Goal: Task Accomplishment & Management: Use online tool/utility

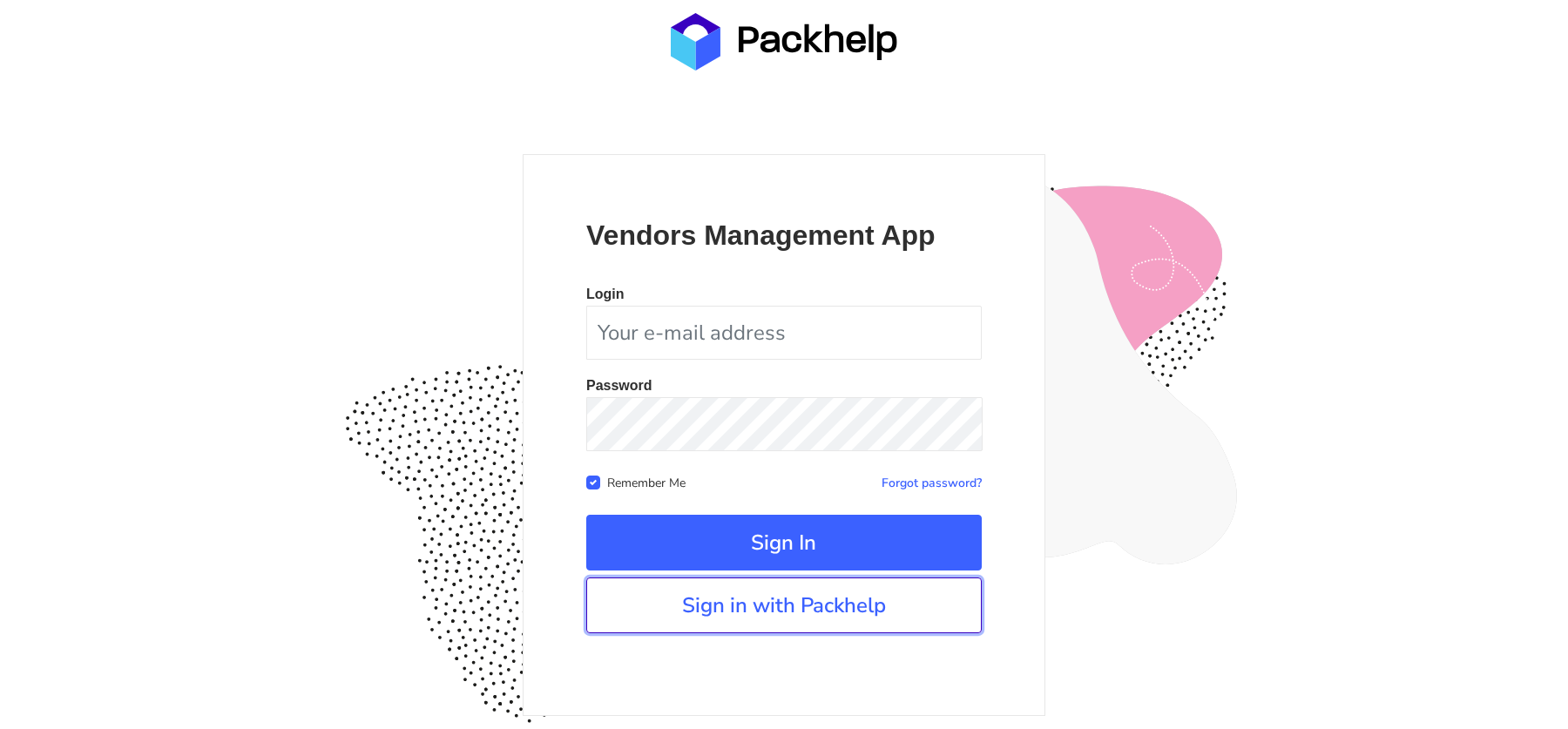
click at [775, 604] on link "Sign in with Packhelp" at bounding box center [784, 604] width 395 height 56
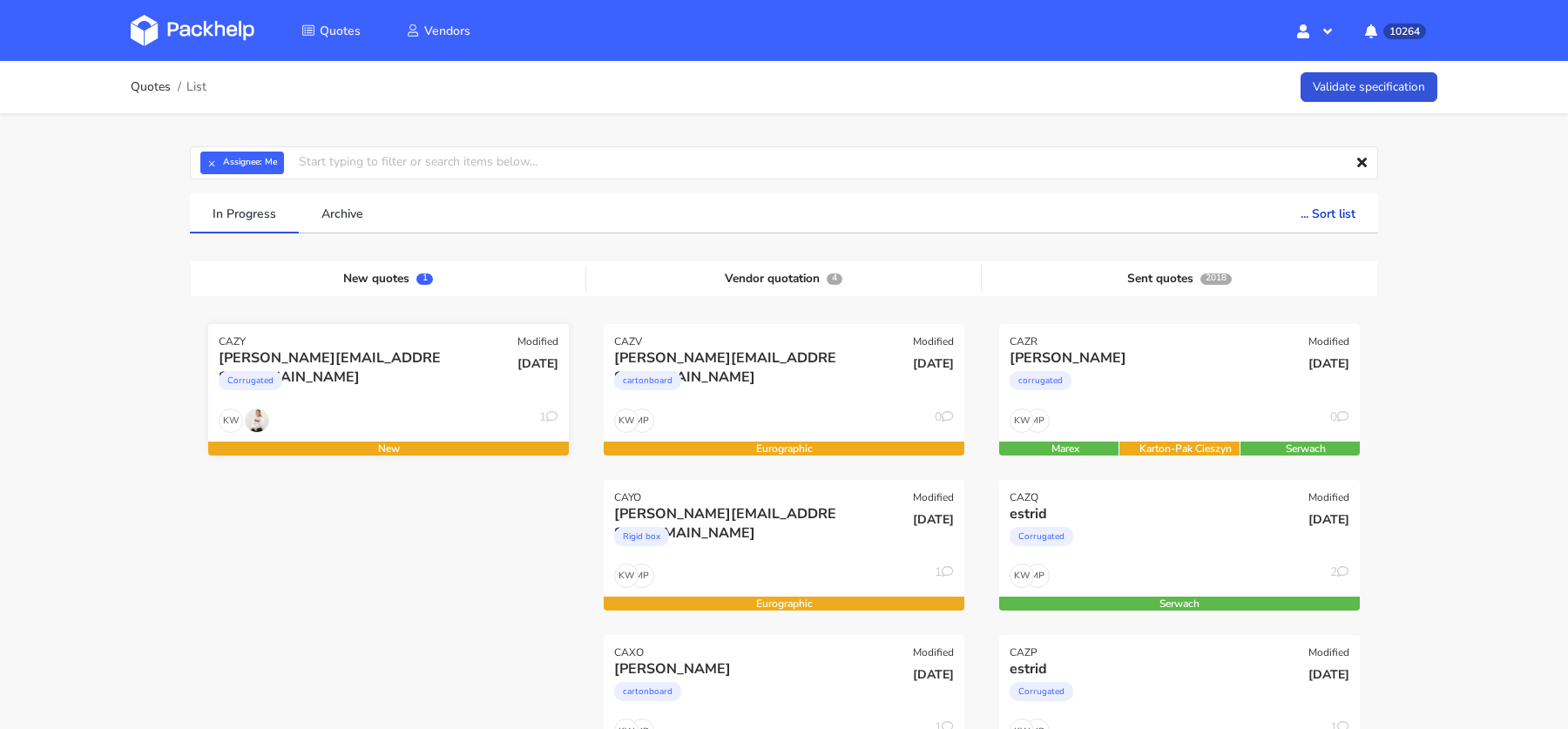
click at [348, 392] on div "Corrugated" at bounding box center [334, 384] width 230 height 35
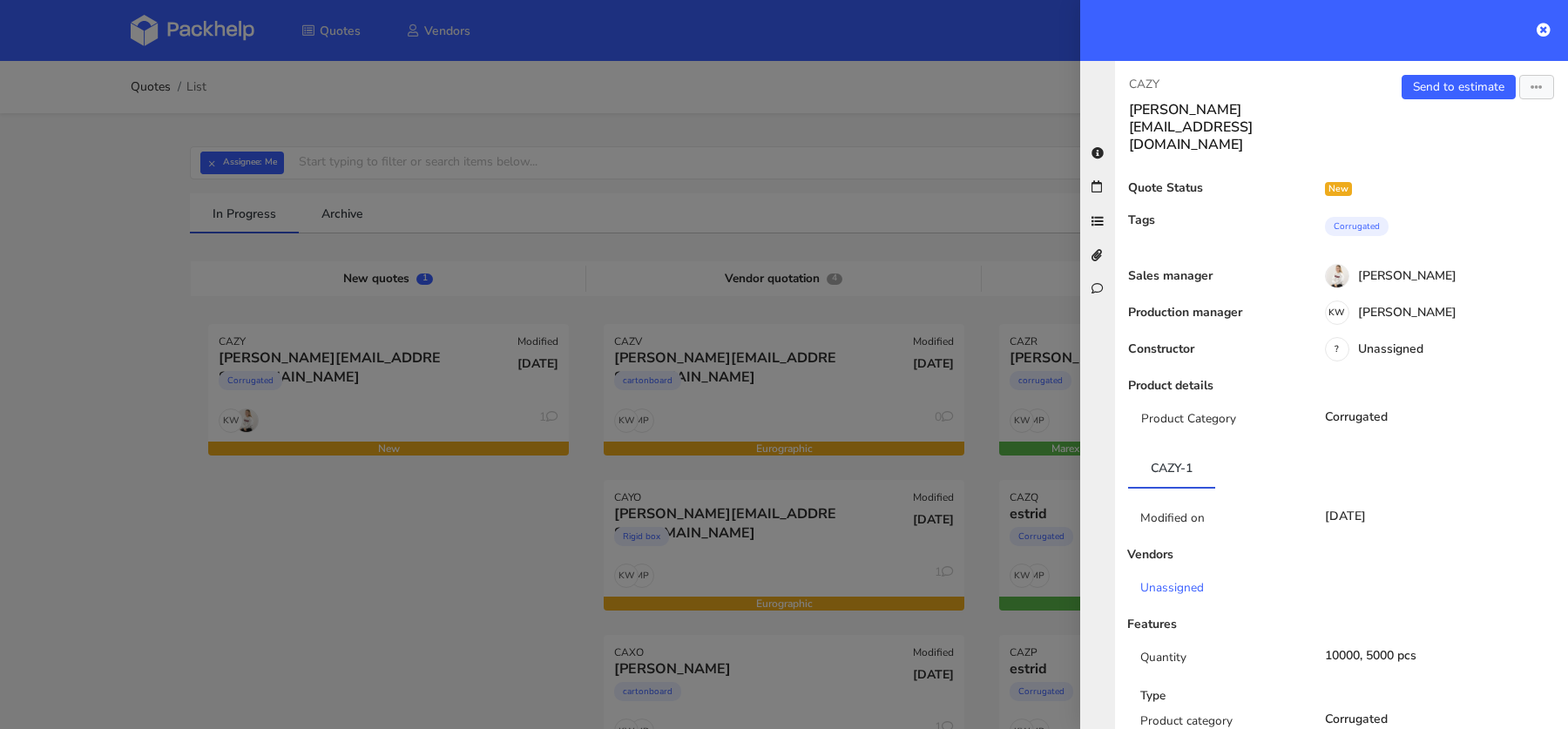
click at [218, 161] on div at bounding box center [784, 364] width 1568 height 729
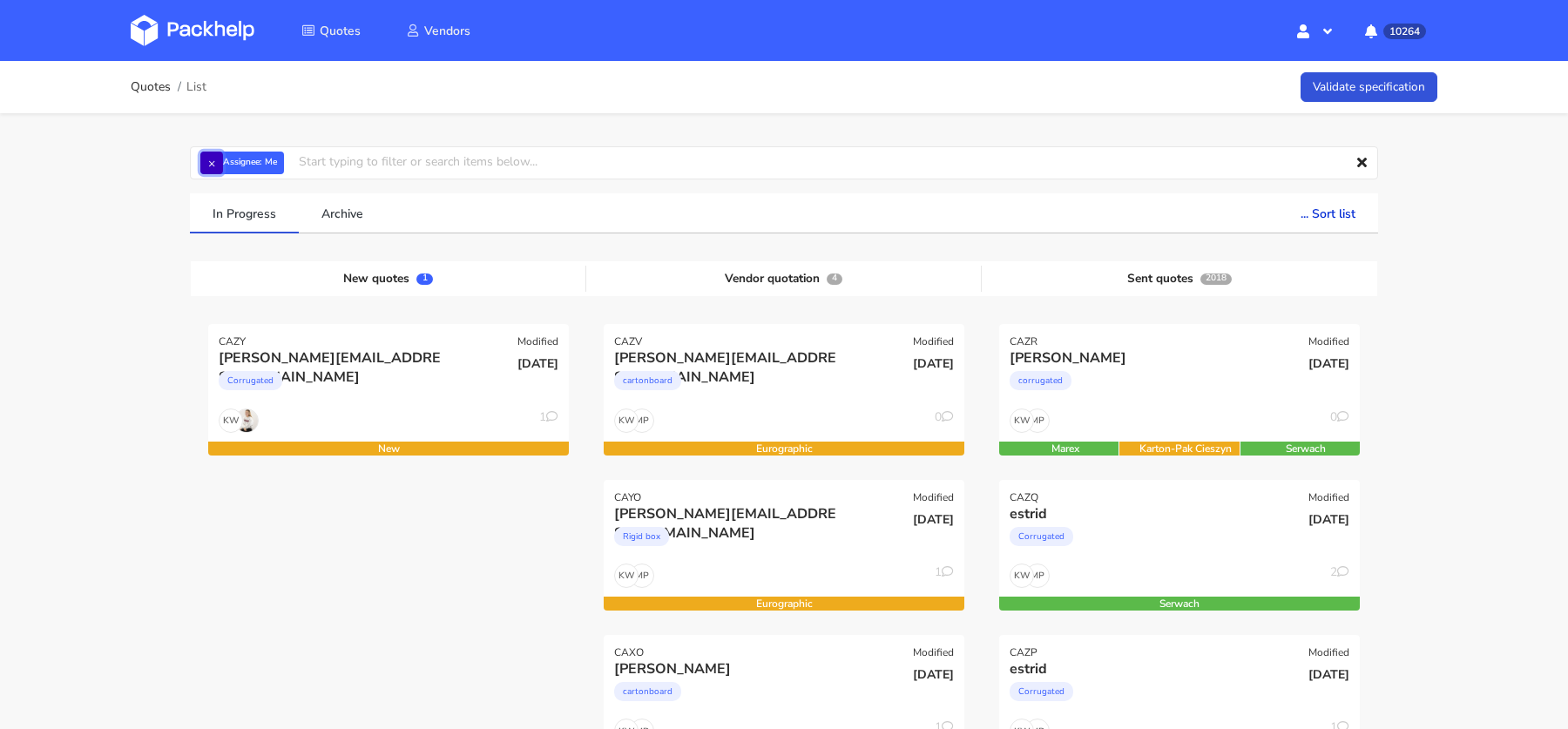
click at [204, 162] on button "×" at bounding box center [211, 163] width 23 height 23
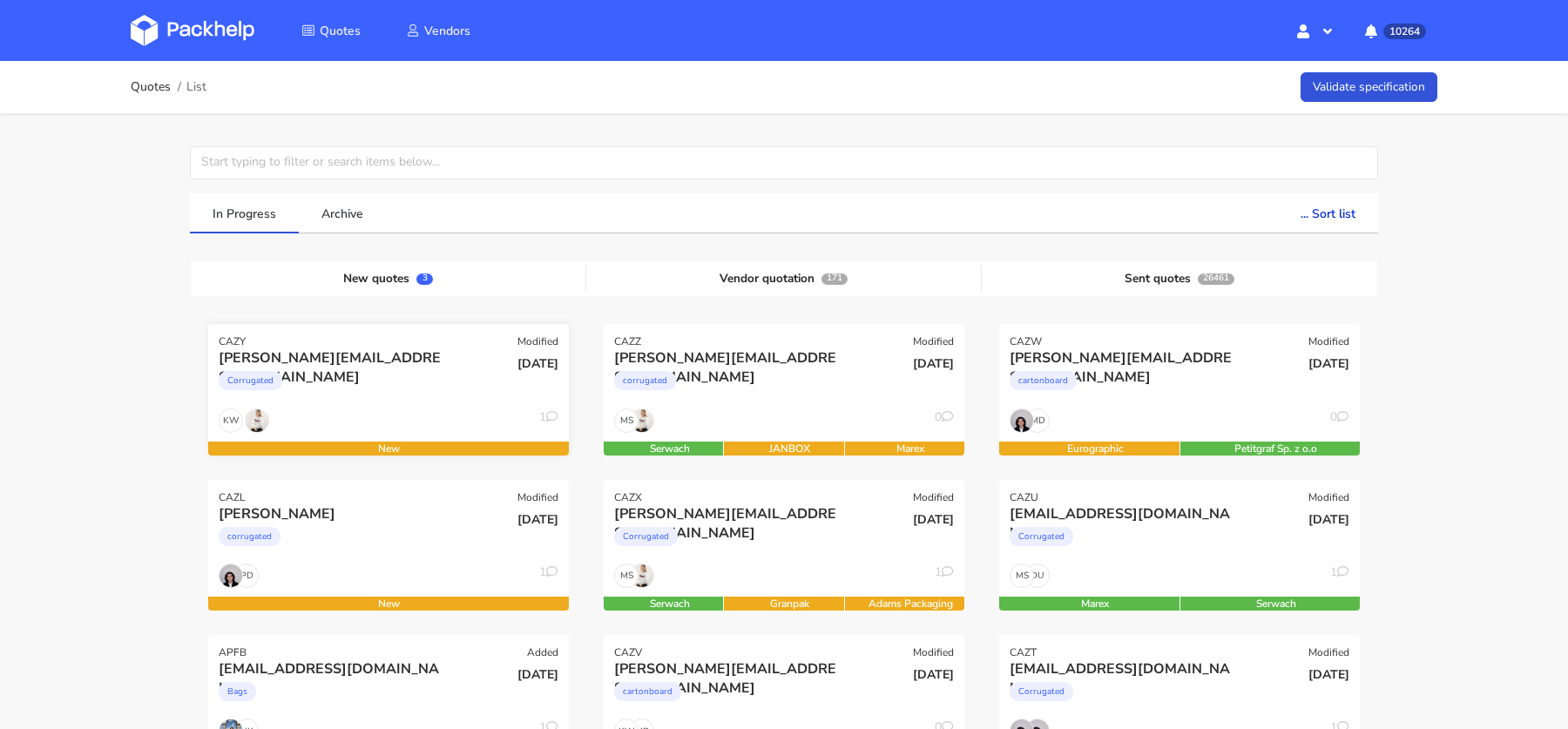
click at [388, 373] on div "Corrugated" at bounding box center [334, 384] width 230 height 35
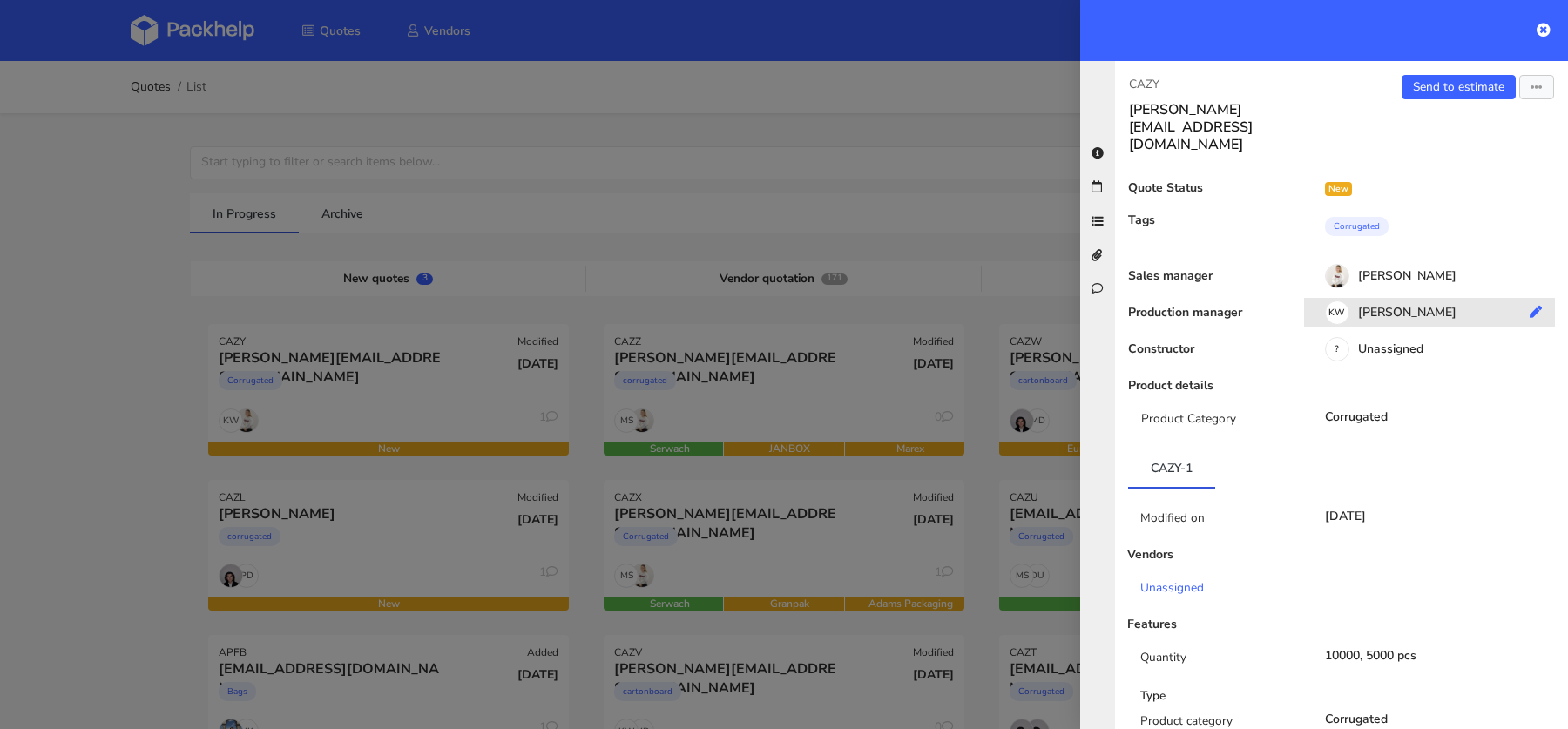
click at [1365, 305] on div "KW [PERSON_NAME]" at bounding box center [1435, 315] width 264 height 19
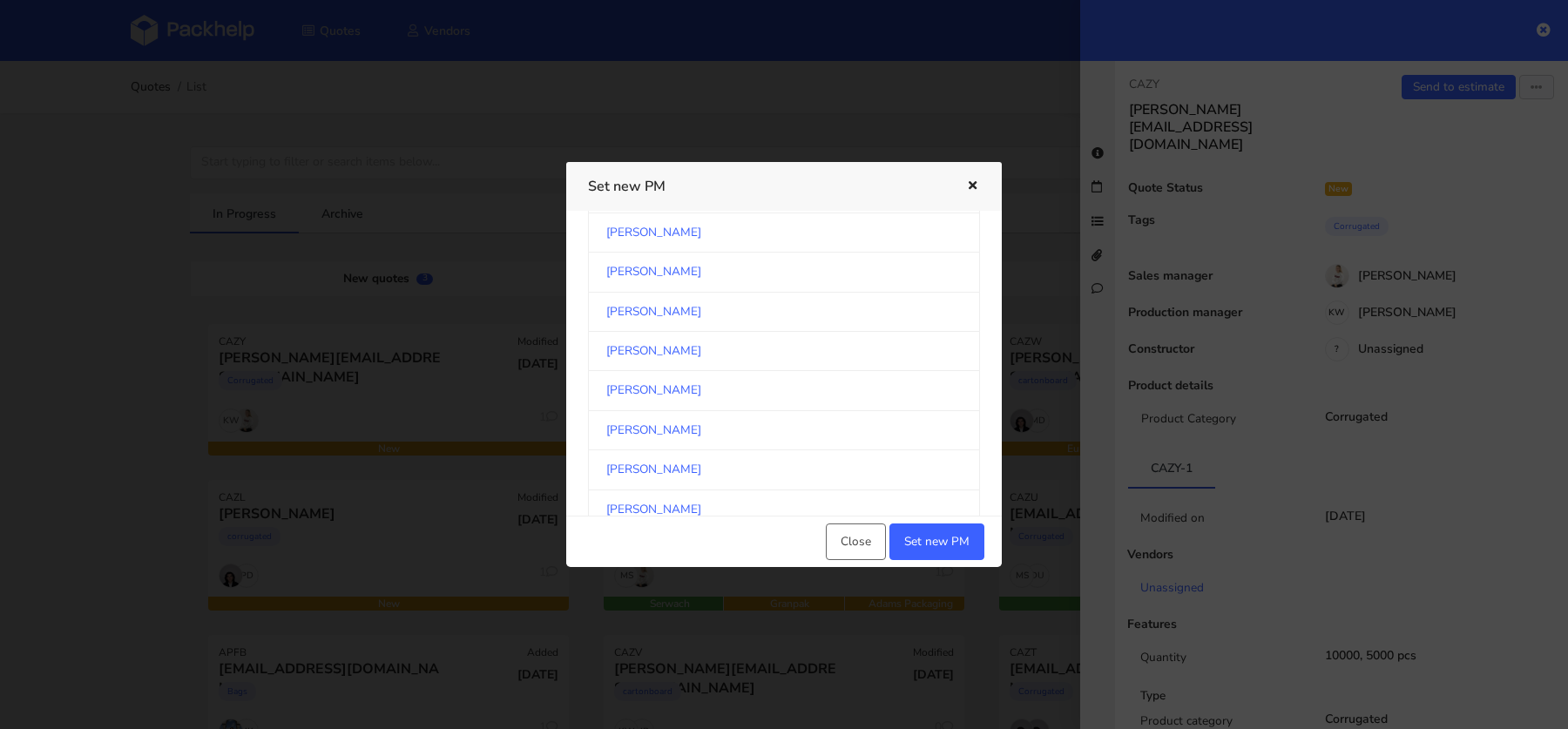
scroll to position [2794, 0]
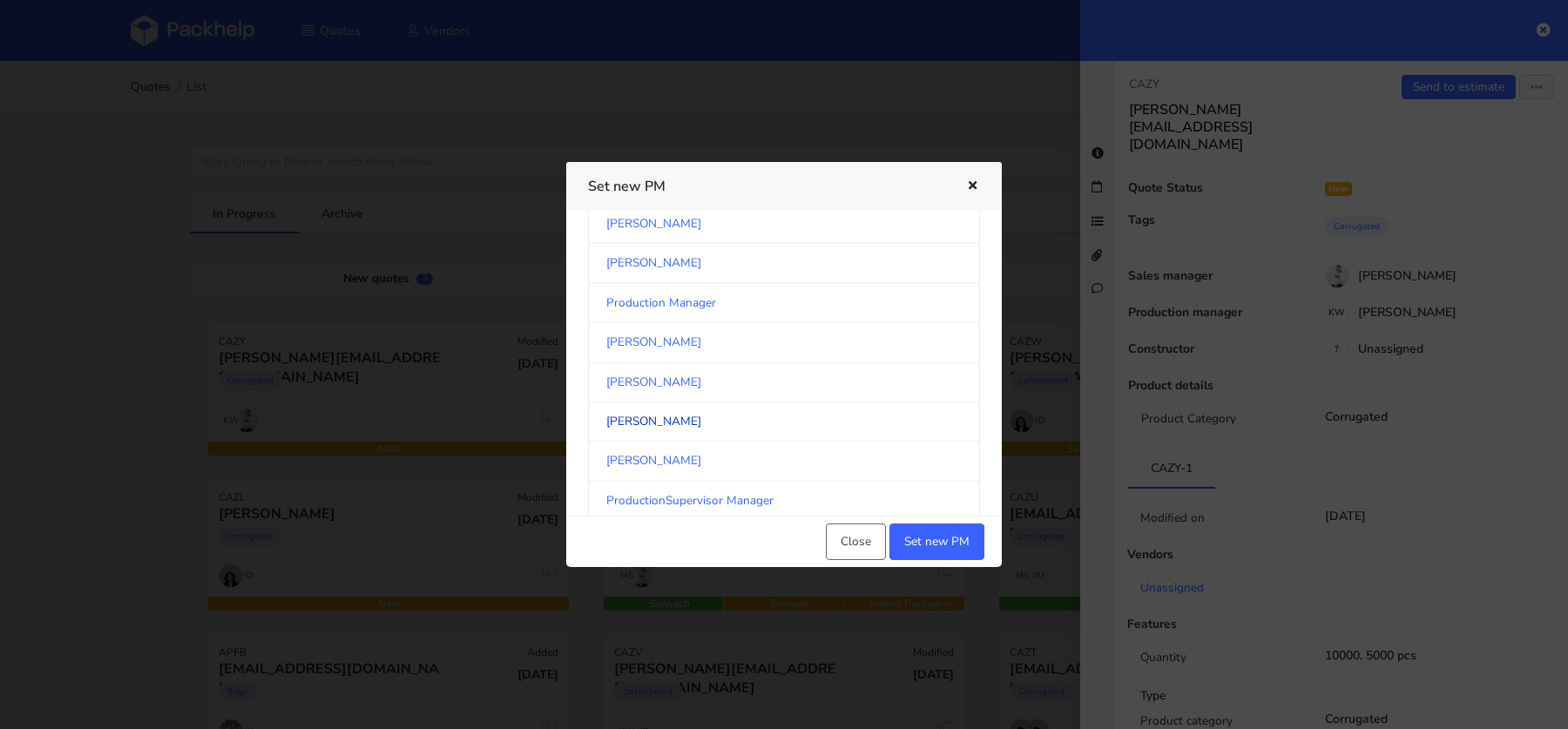
click at [705, 407] on link "[PERSON_NAME]" at bounding box center [784, 422] width 392 height 39
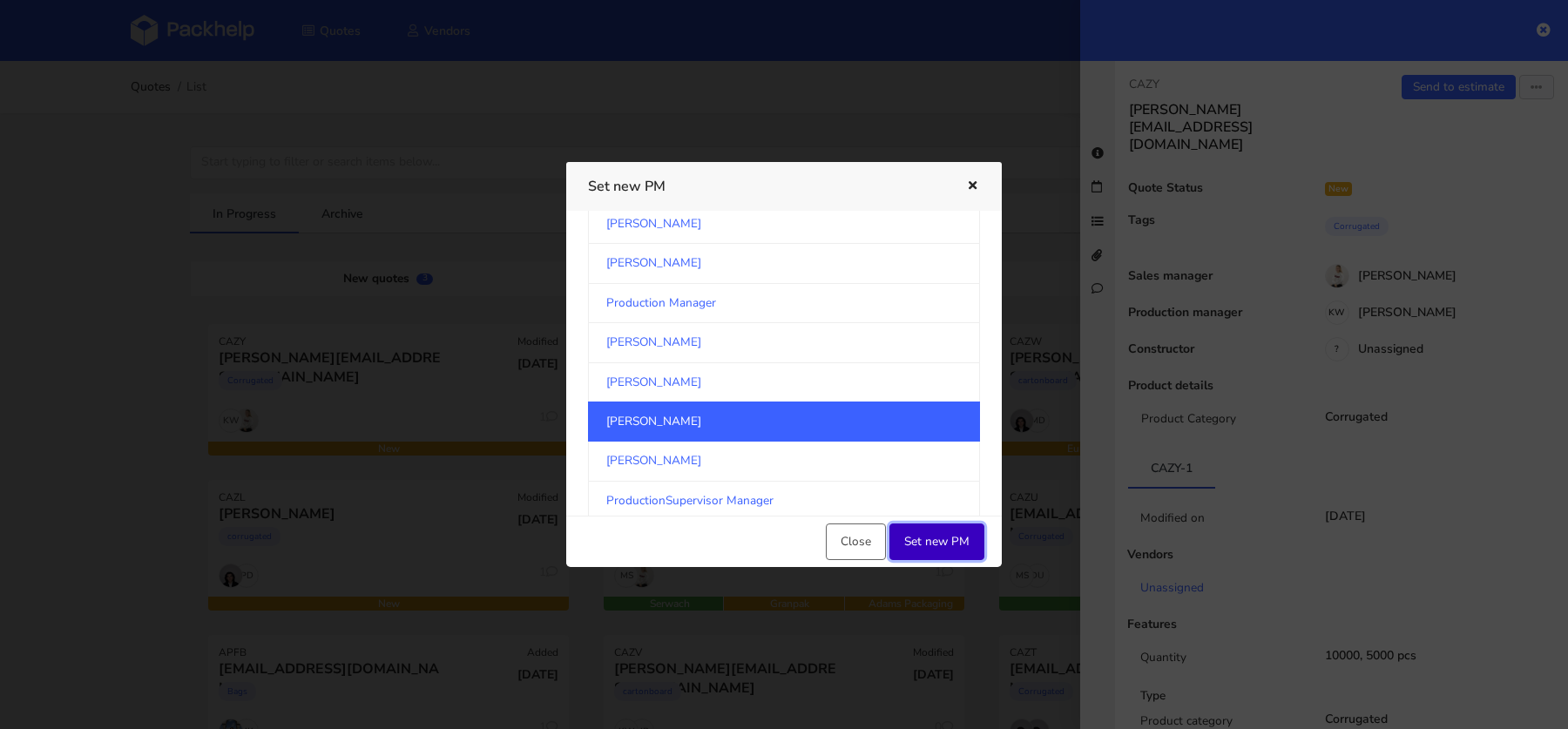
click at [921, 530] on button "Set new PM" at bounding box center [937, 542] width 95 height 36
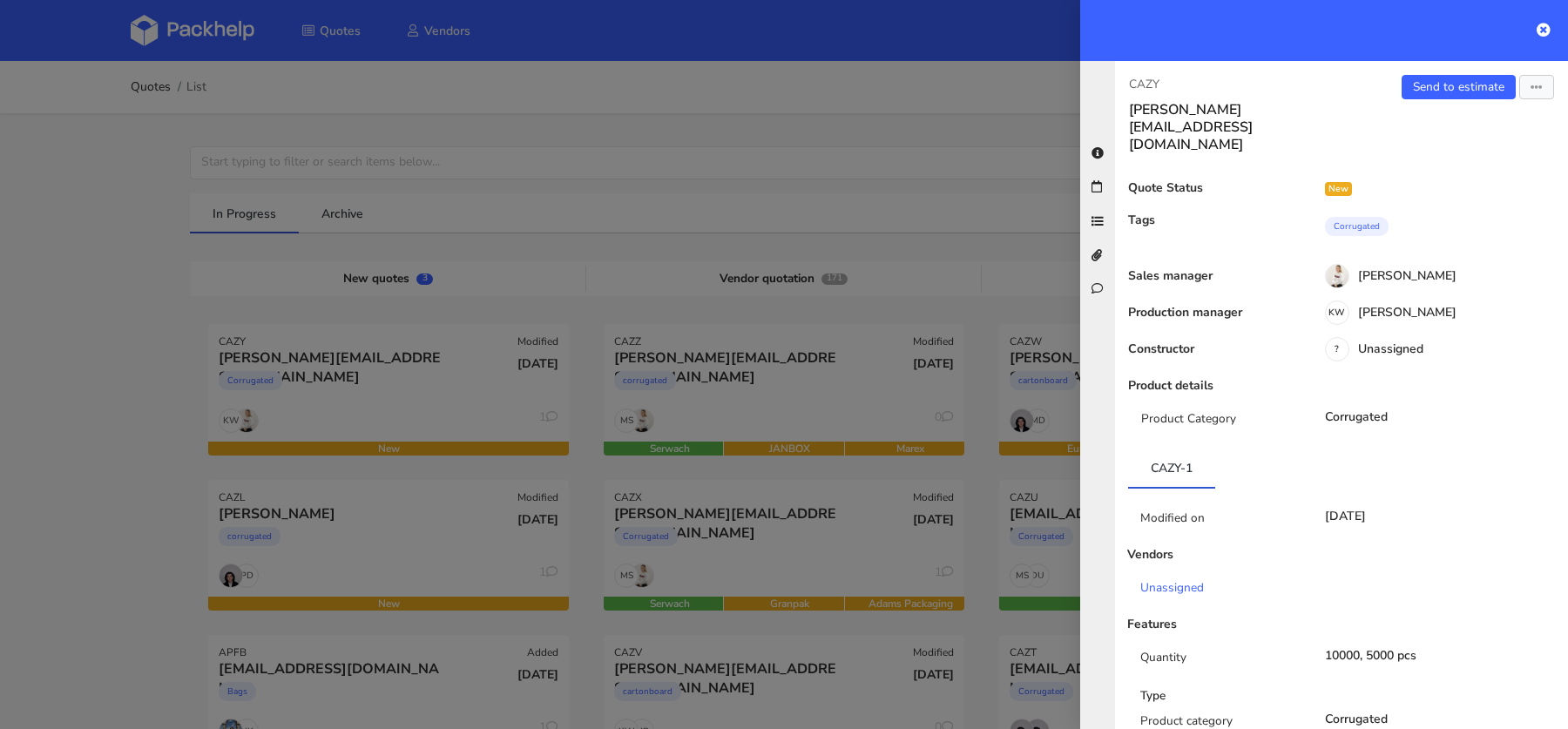
click at [319, 517] on div at bounding box center [784, 364] width 1568 height 729
click at [352, 550] on div at bounding box center [784, 364] width 1568 height 729
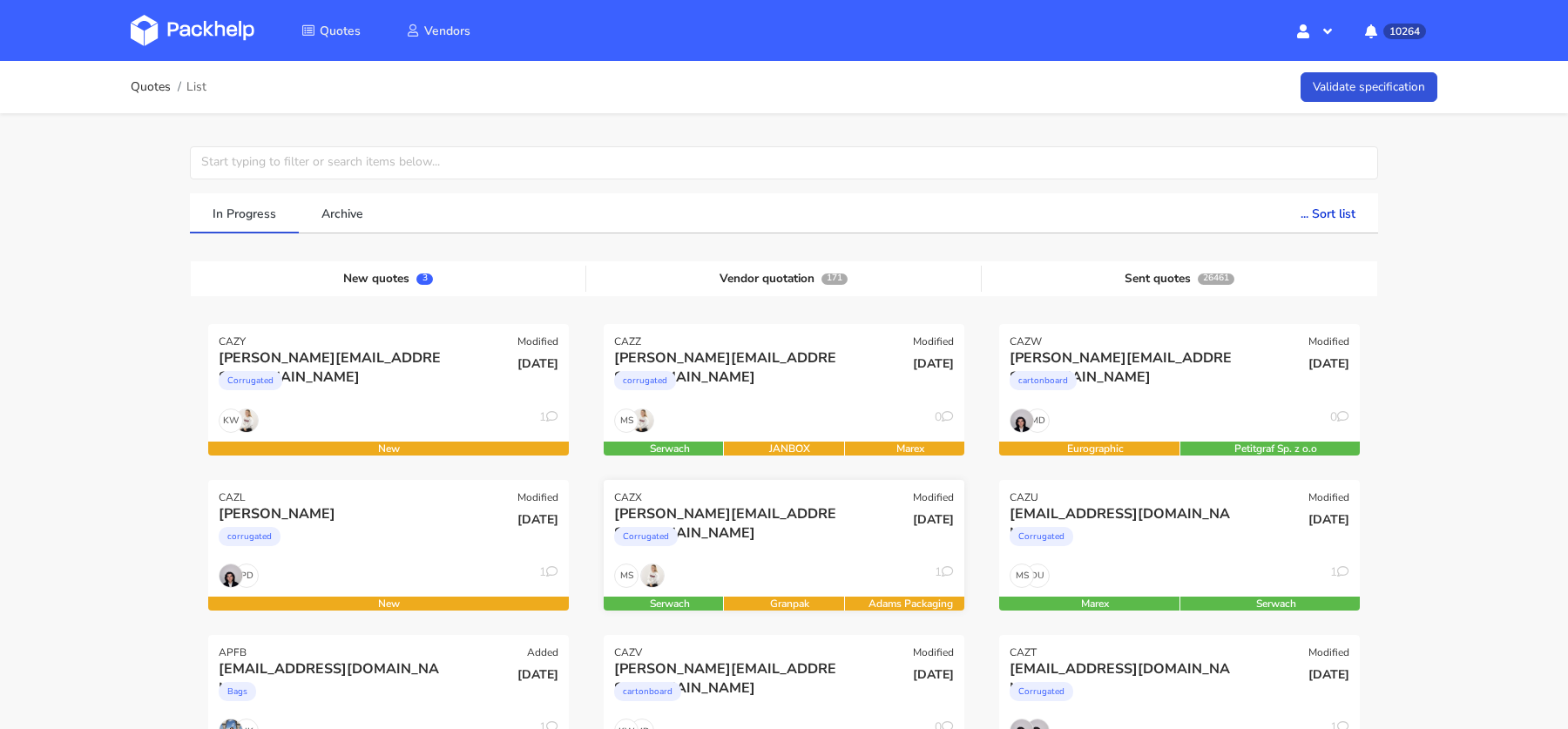
click at [732, 546] on div "Corrugated" at bounding box center [729, 541] width 230 height 35
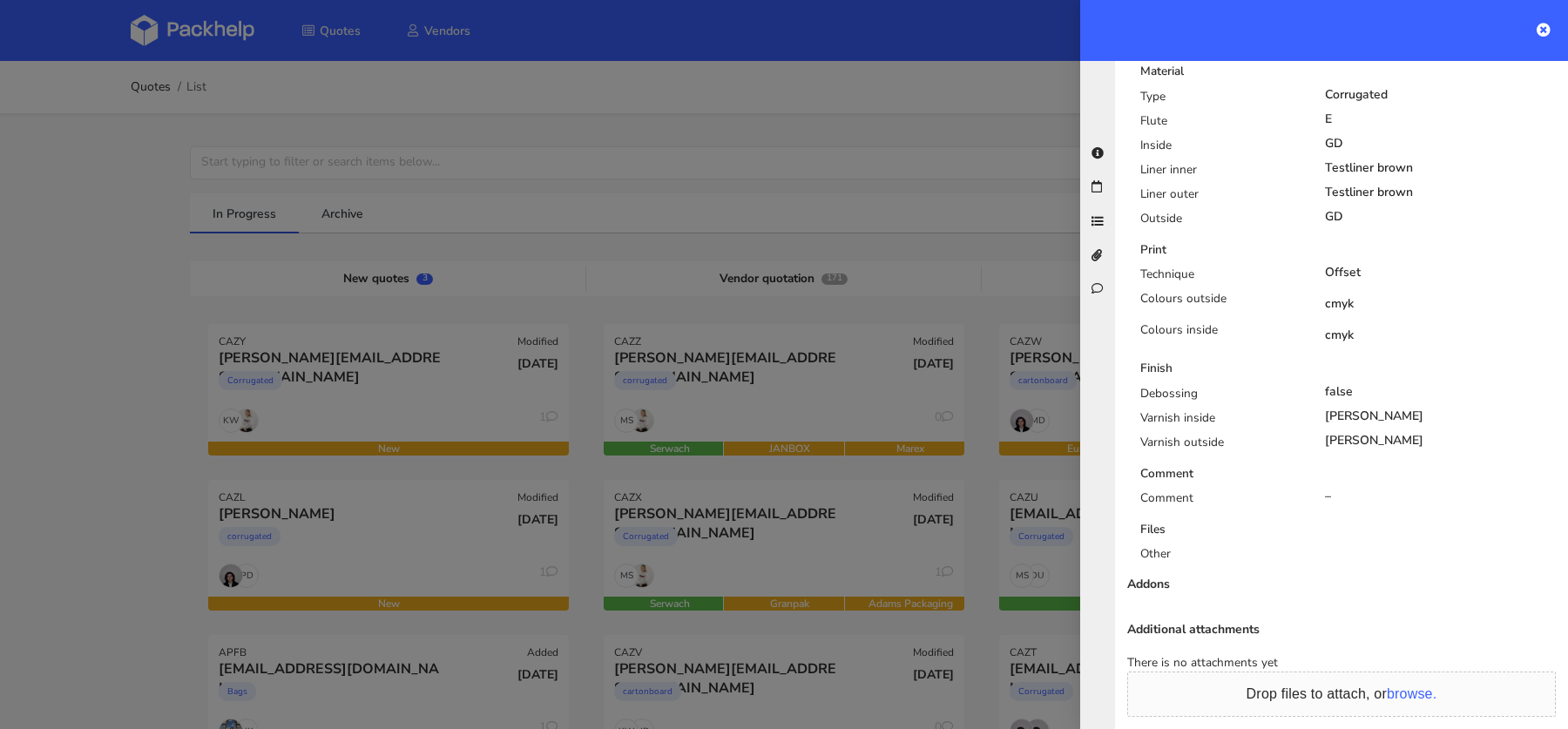
scroll to position [1141, 0]
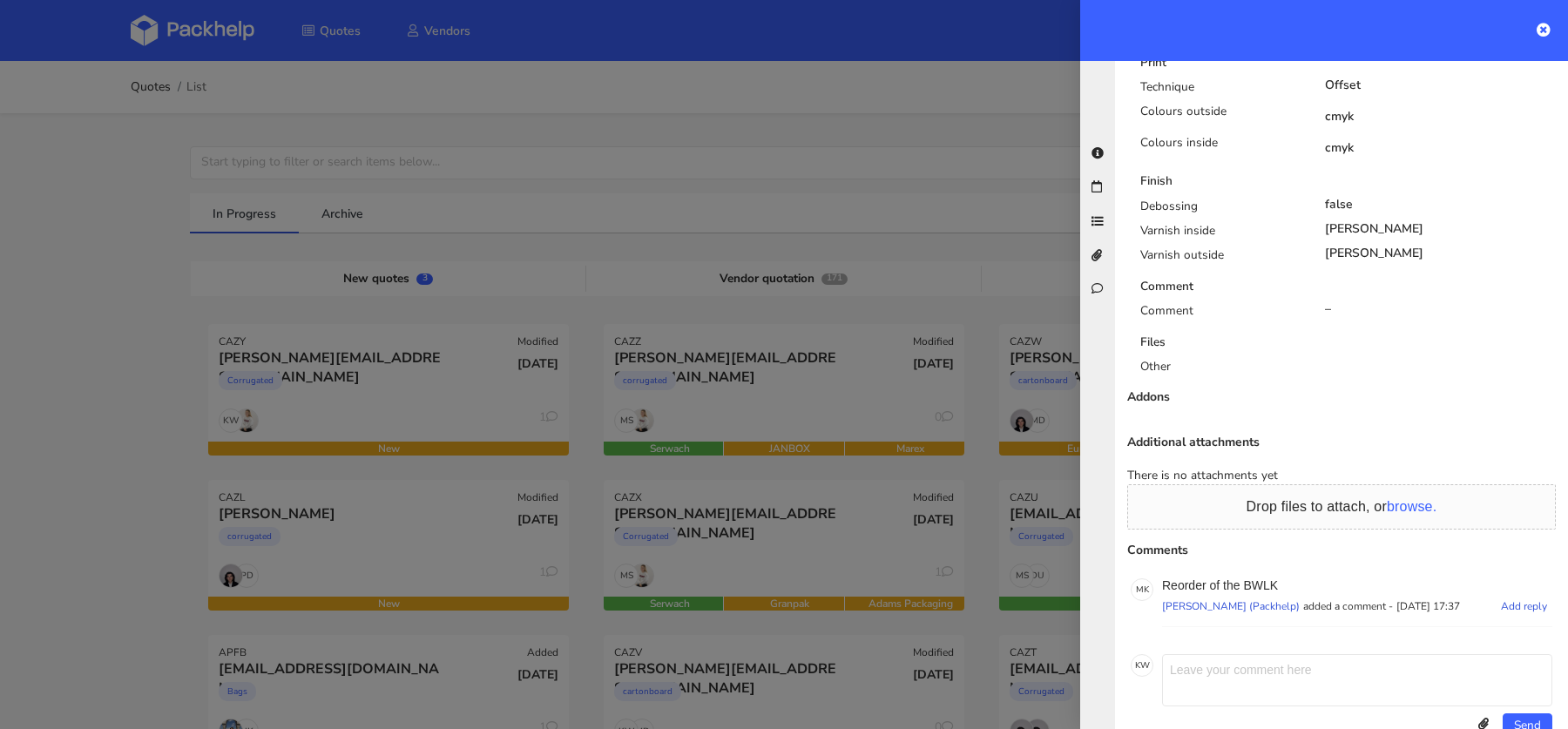
click at [1263, 578] on p "Reorder of the BWLK" at bounding box center [1357, 584] width 390 height 14
copy p "BWLK"
click at [367, 405] on div at bounding box center [784, 364] width 1568 height 729
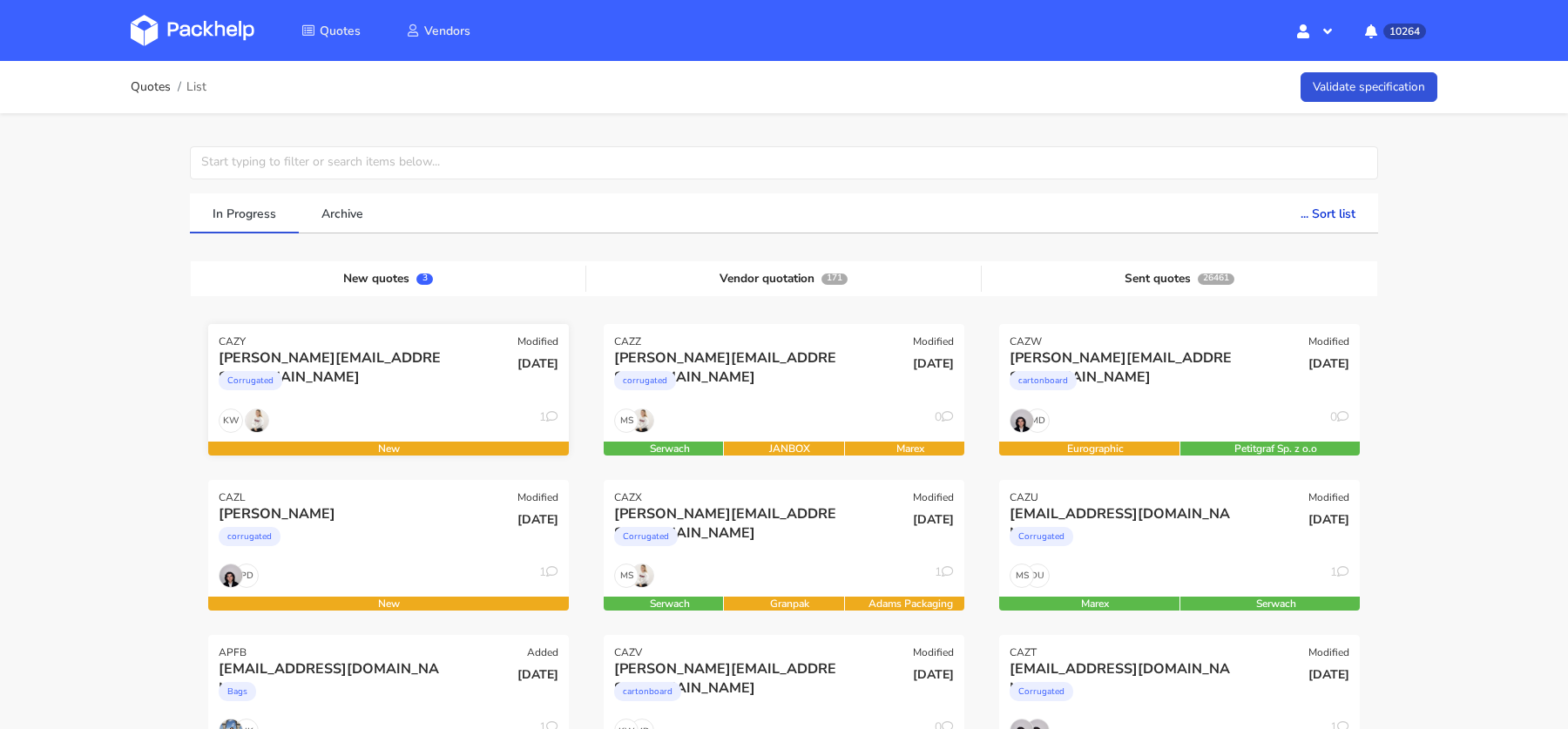
click at [341, 385] on div "Corrugated" at bounding box center [334, 384] width 230 height 35
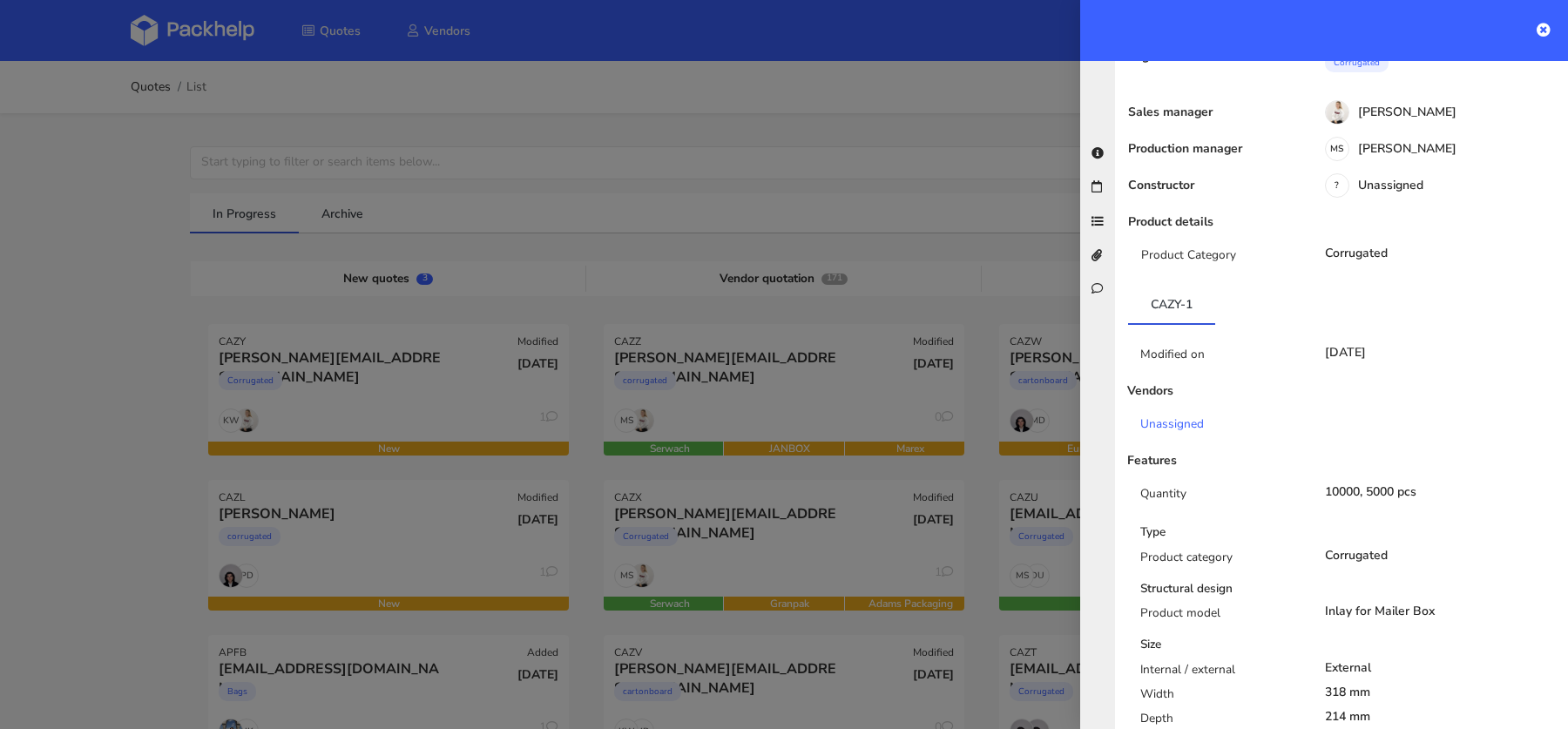
scroll to position [39, 0]
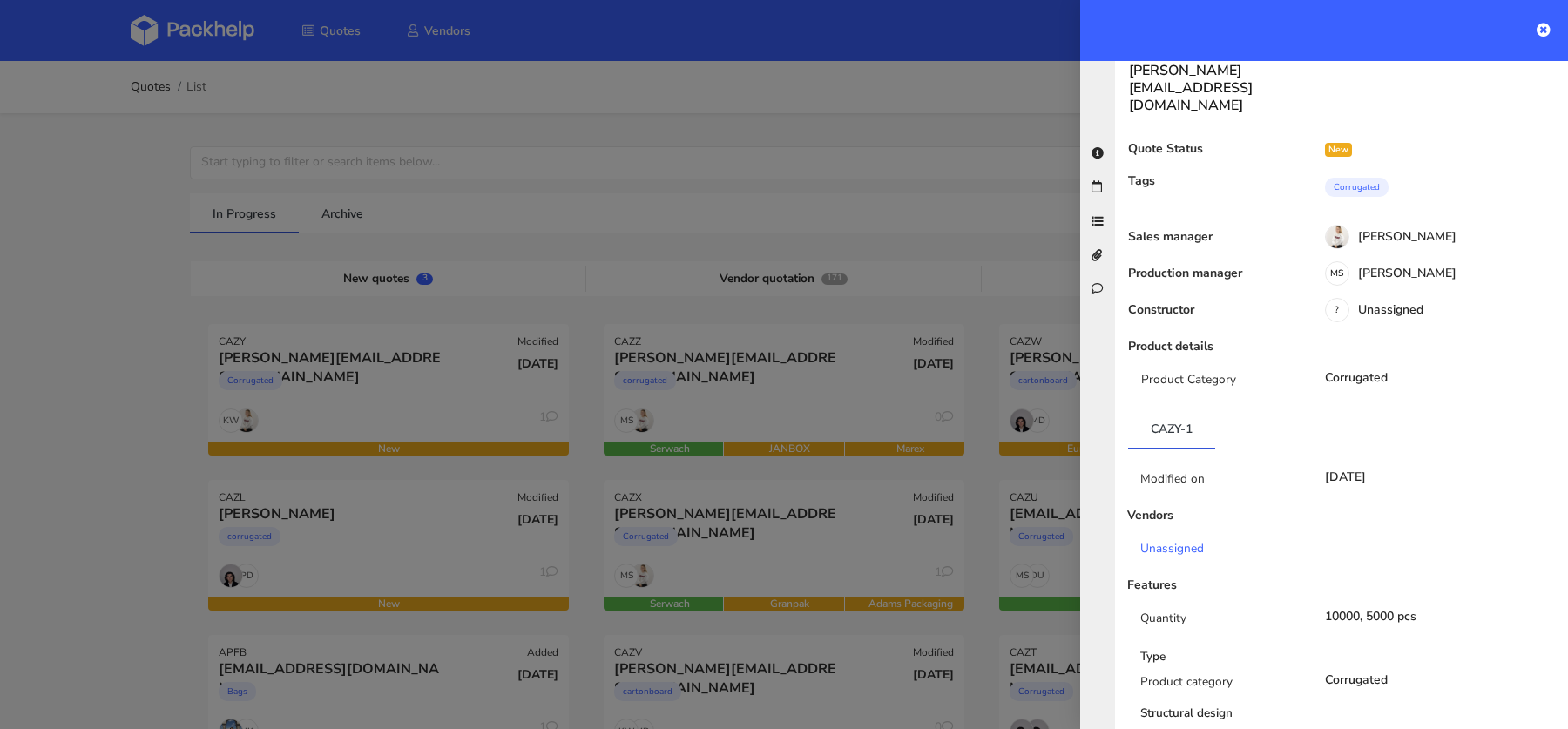
click at [852, 482] on div at bounding box center [784, 364] width 1568 height 729
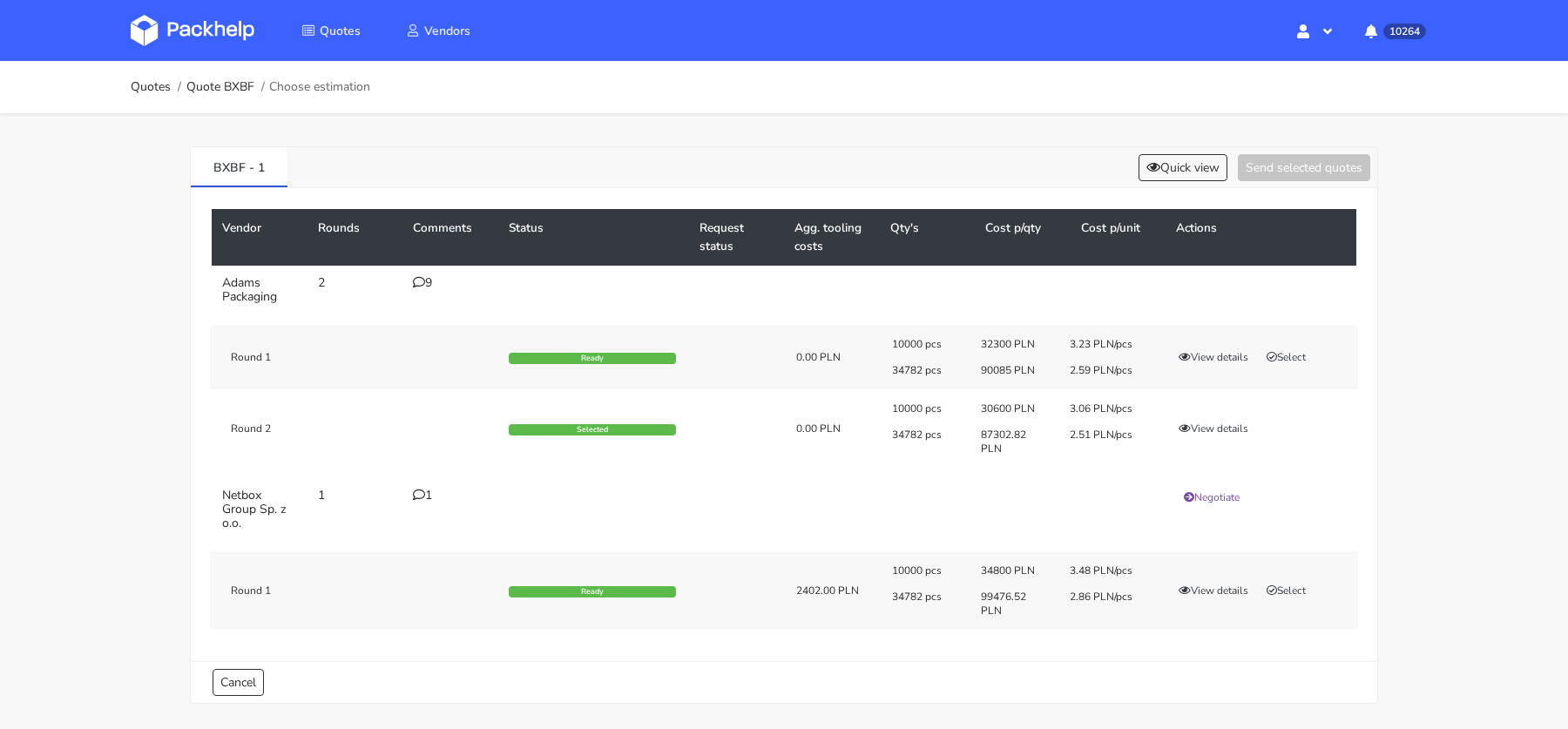
click at [425, 279] on div "9" at bounding box center [450, 283] width 75 height 14
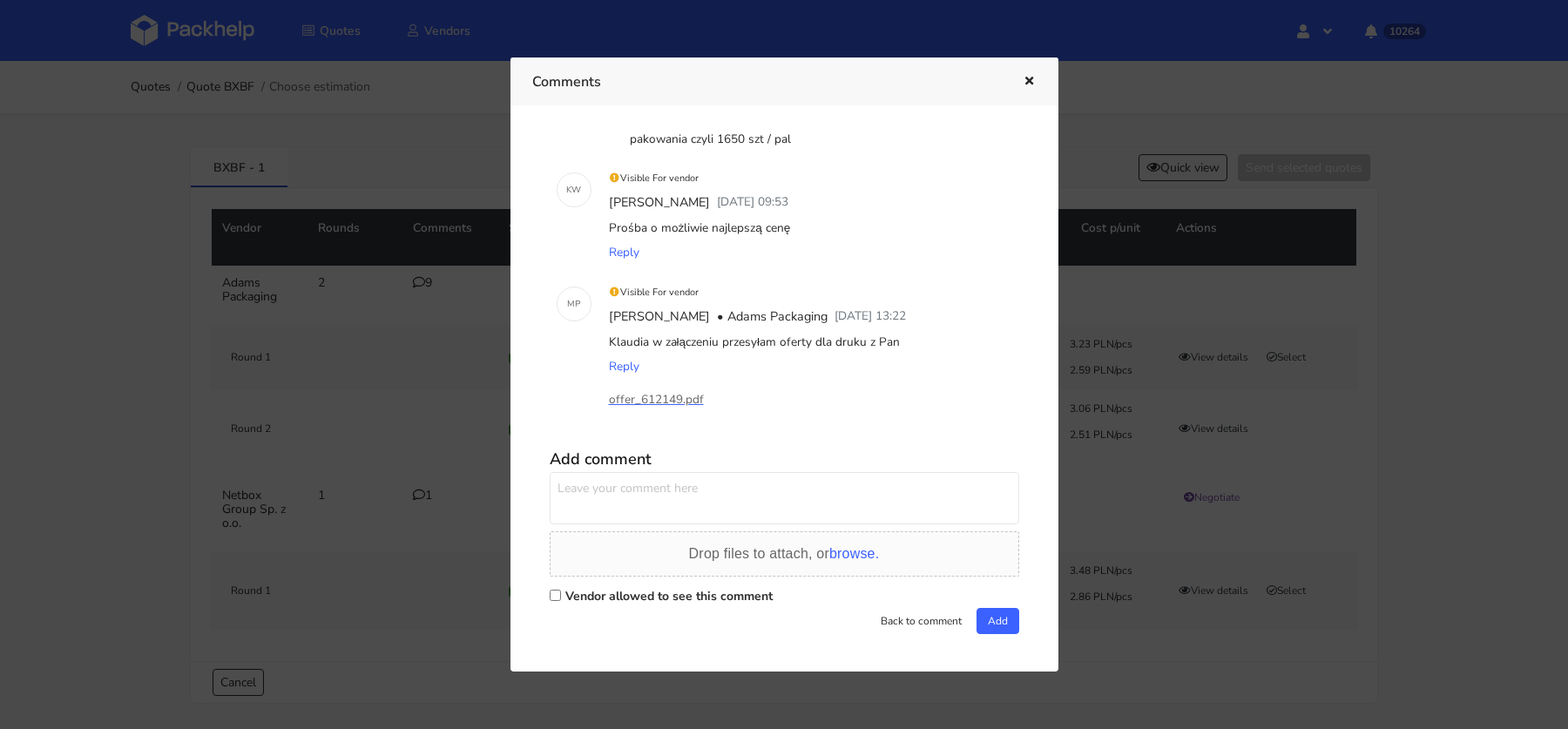
scroll to position [57, 0]
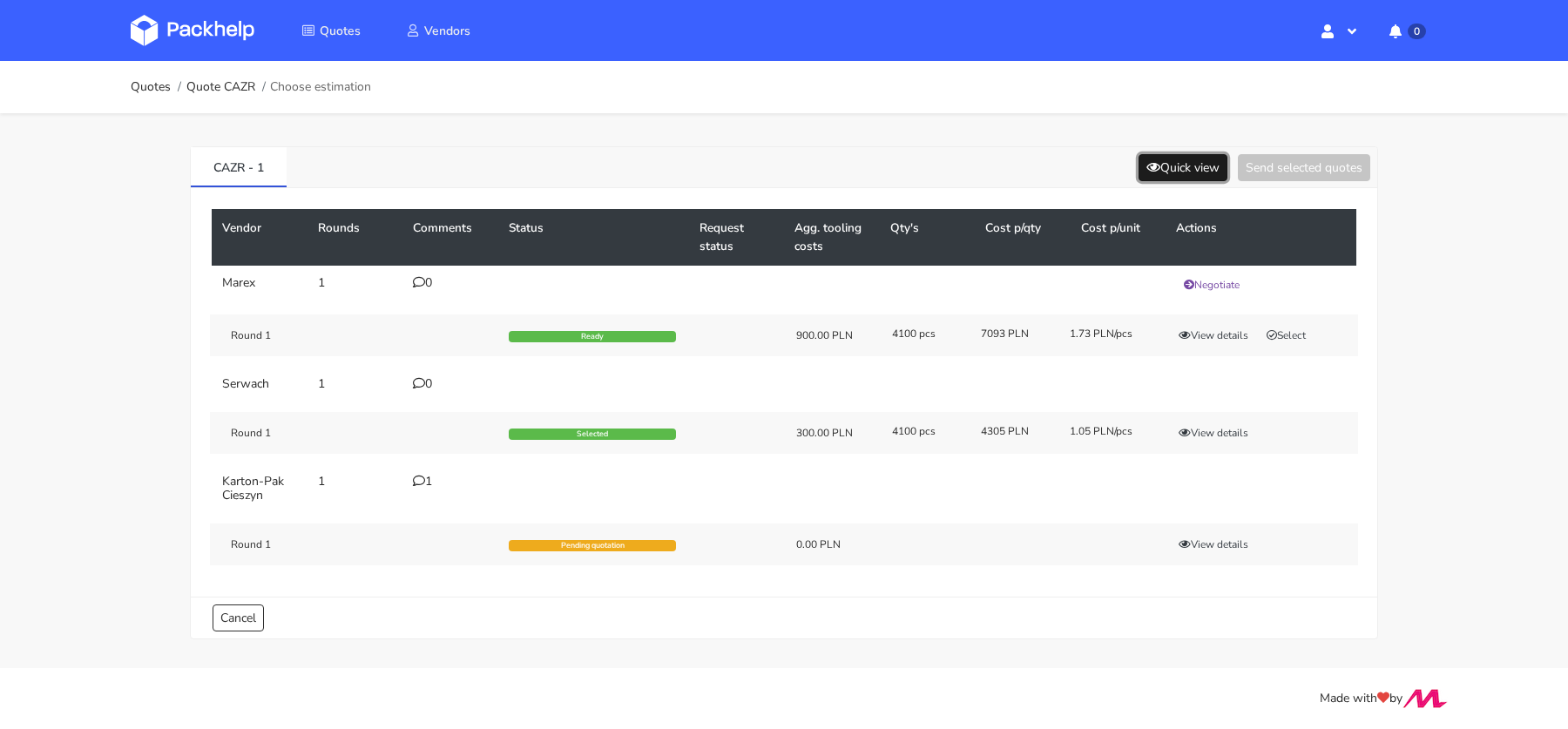
click at [1151, 167] on icon at bounding box center [1153, 167] width 14 height 12
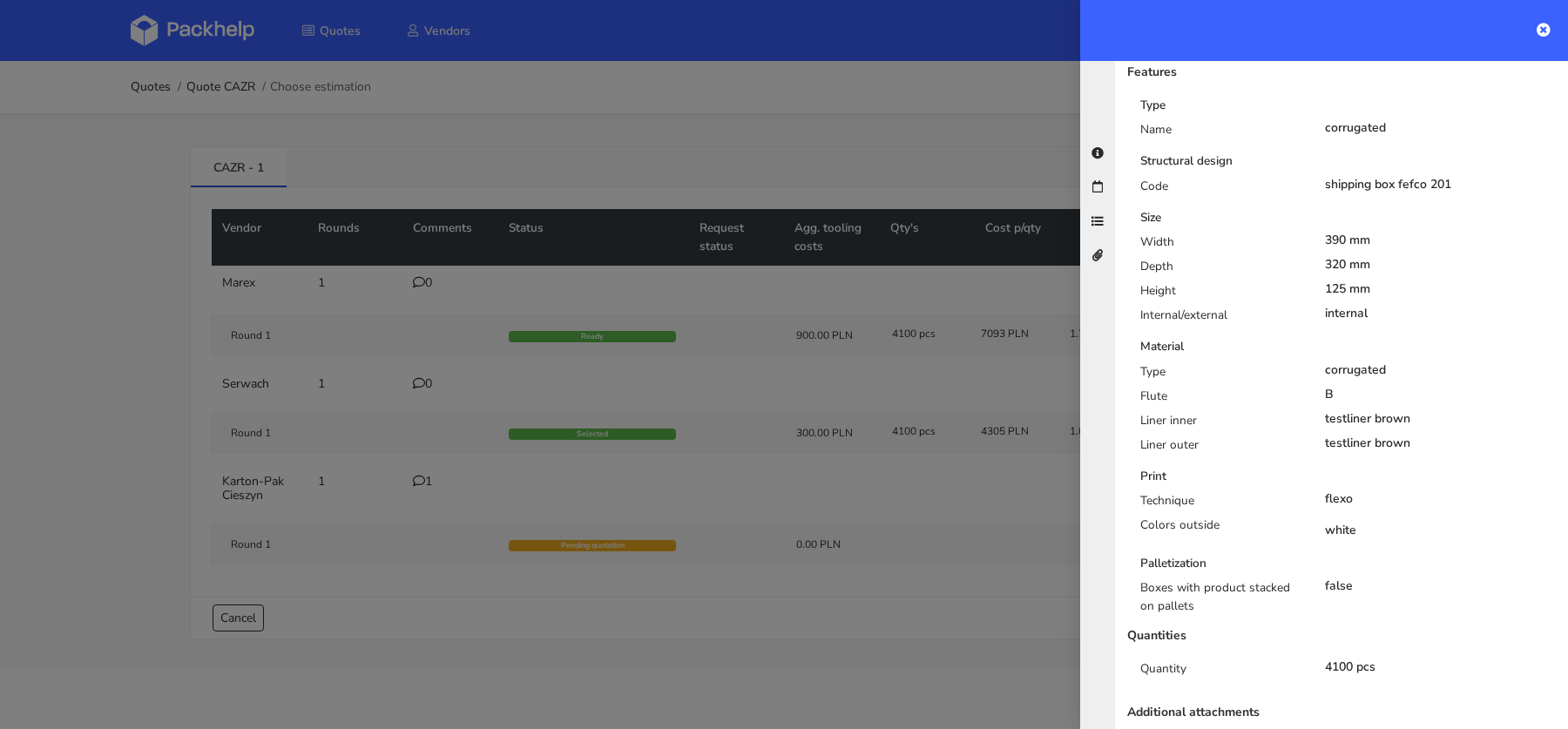
scroll to position [389, 0]
